Goal: Find specific page/section: Find specific page/section

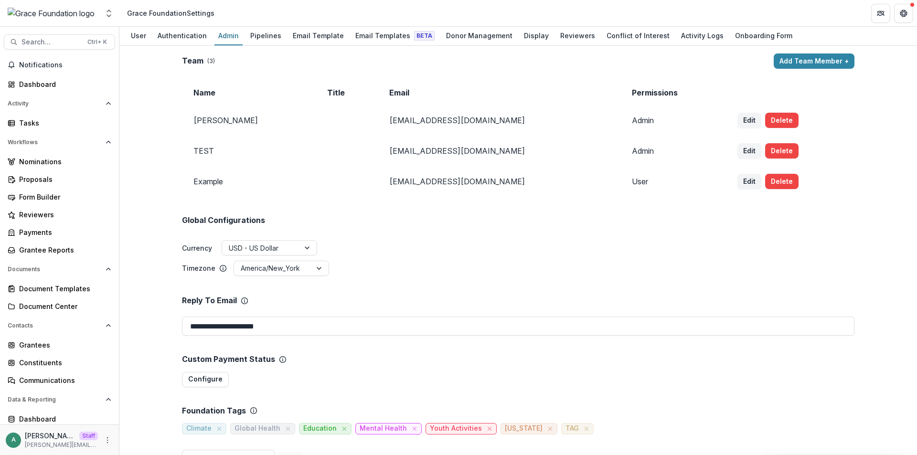
scroll to position [96, 0]
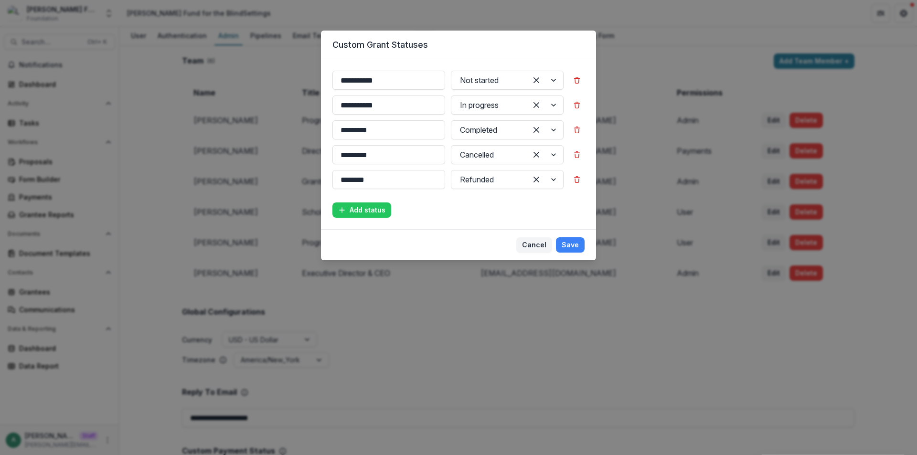
scroll to position [191, 0]
